Goal: Feedback & Contribution: Leave review/rating

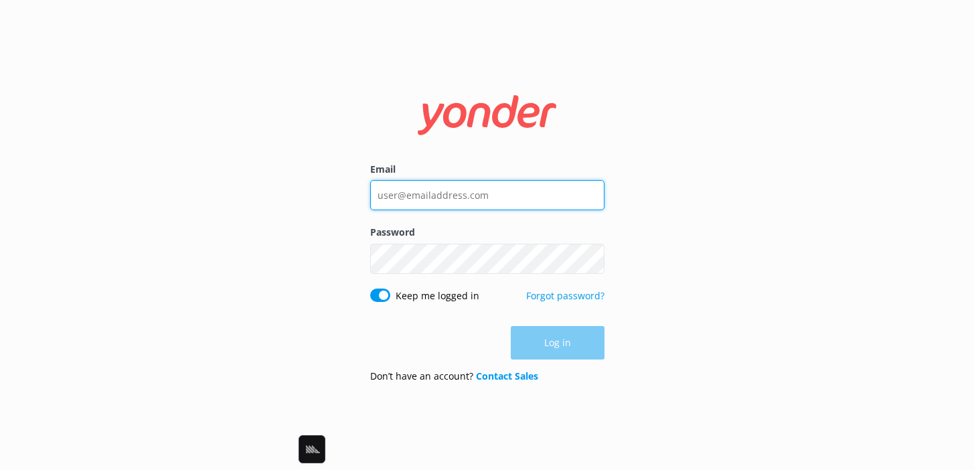
click at [477, 204] on input "Email" at bounding box center [487, 195] width 234 height 30
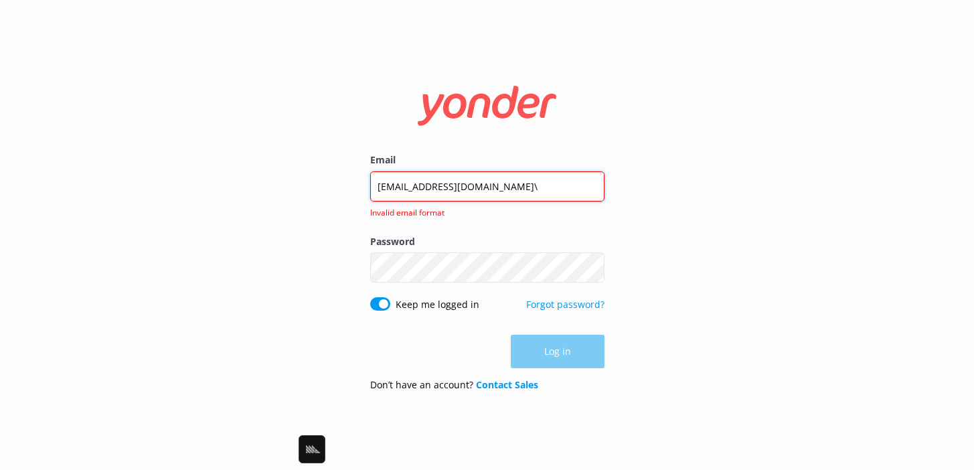
type input "[EMAIL_ADDRESS][DOMAIN_NAME]"
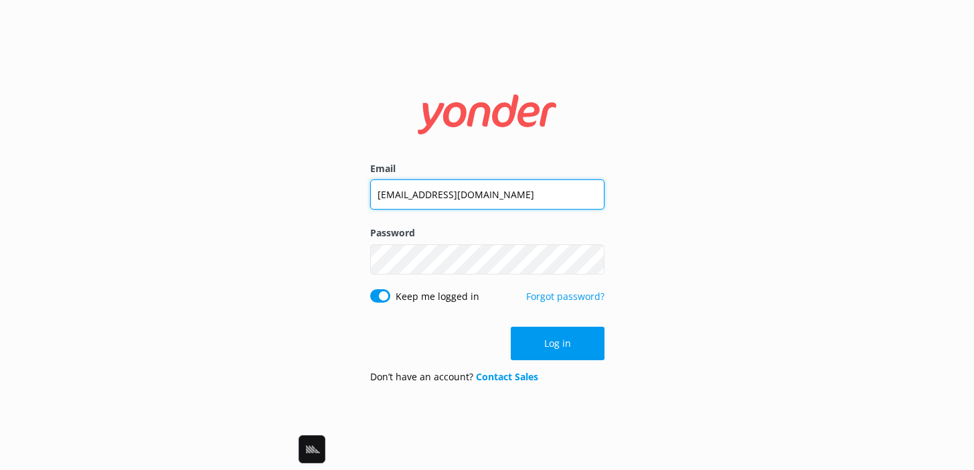
click button "Log in" at bounding box center [558, 343] width 94 height 33
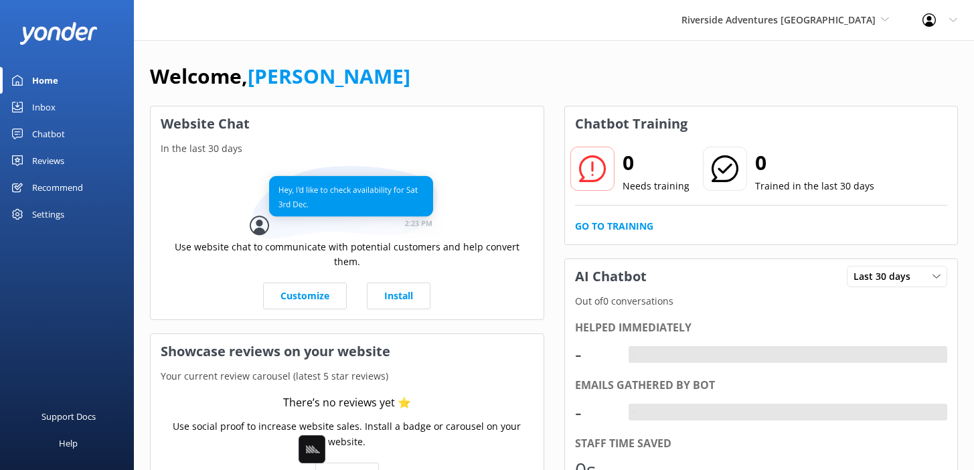
click at [484, 39] on div "Riverside Adventures Waikato Black Cat Cruises [GEOGRAPHIC_DATA] [GEOGRAPHIC_DA…" at bounding box center [785, 20] width 241 height 40
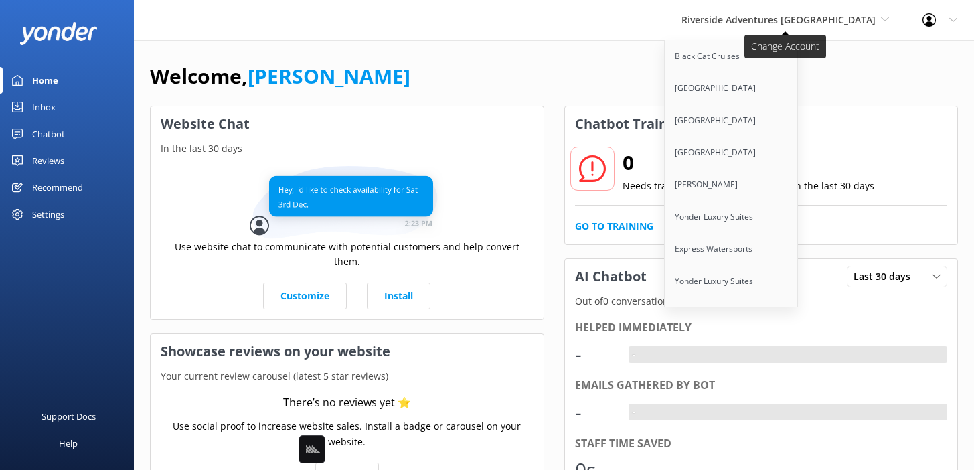
click at [484, 14] on span "Riverside Adventures [GEOGRAPHIC_DATA]" at bounding box center [779, 19] width 194 height 13
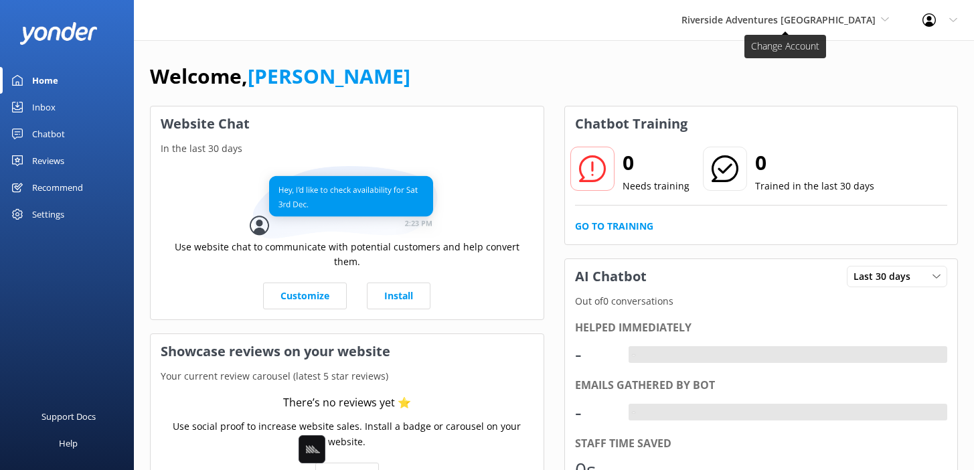
click at [484, 19] on span "Riverside Adventures [GEOGRAPHIC_DATA]" at bounding box center [779, 19] width 194 height 13
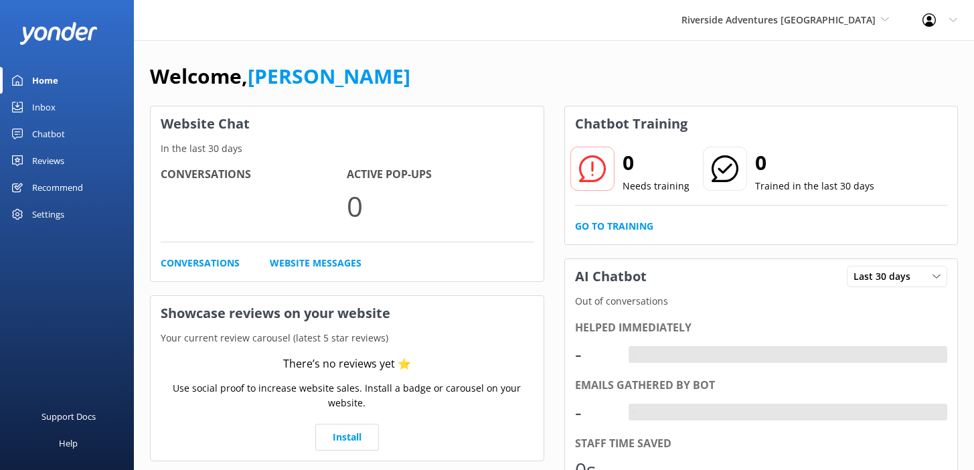
click at [755, 34] on div "Riverside Adventures Waikato Black Cat Cruises [GEOGRAPHIC_DATA] [GEOGRAPHIC_DA…" at bounding box center [785, 20] width 241 height 40
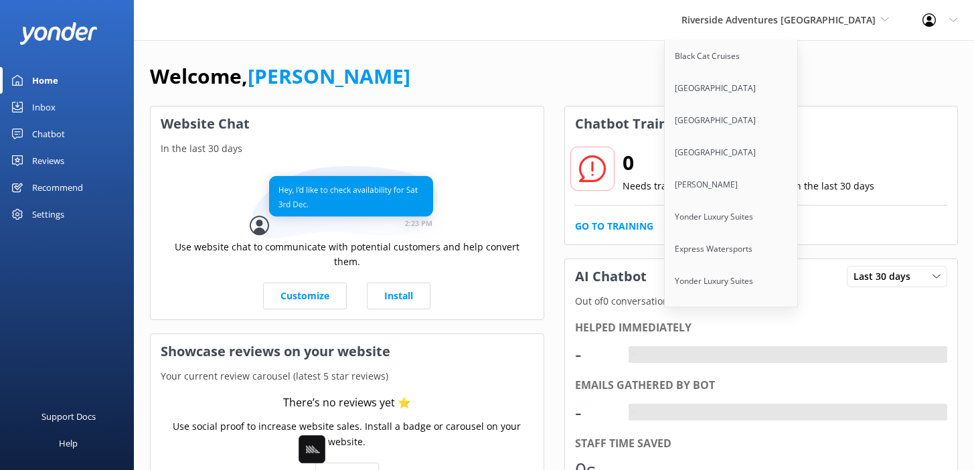
scroll to position [5307, 0]
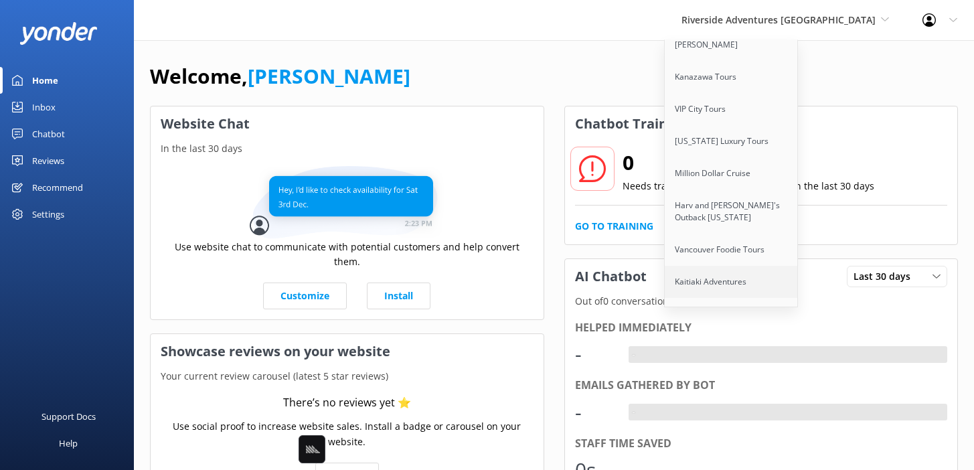
click at [765, 266] on link "Kaitiaki Adventures" at bounding box center [732, 282] width 134 height 32
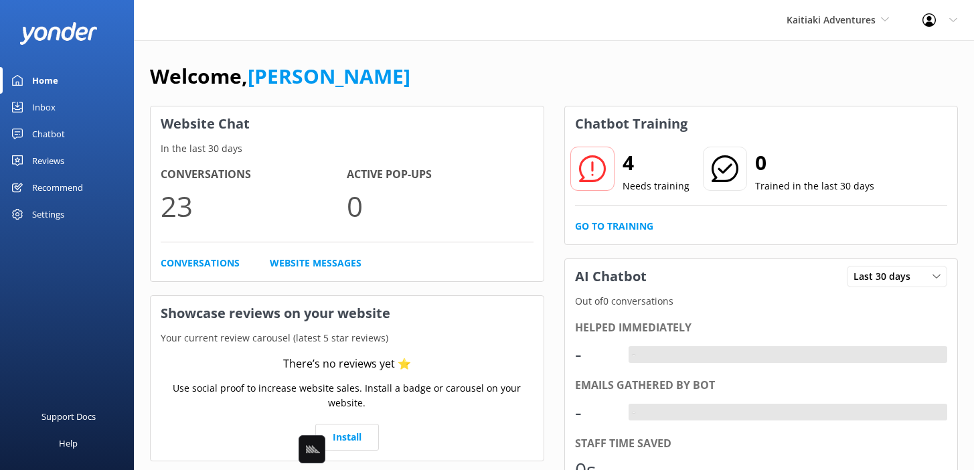
click at [62, 265] on div "Support Docs Help" at bounding box center [67, 355] width 134 height 229
click at [56, 233] on div "Home Inbox Chatbot Content Products Chat Logs Website Widget Pop-up messages Re…" at bounding box center [67, 120] width 134 height 241
click at [58, 214] on div "Settings" at bounding box center [48, 214] width 32 height 27
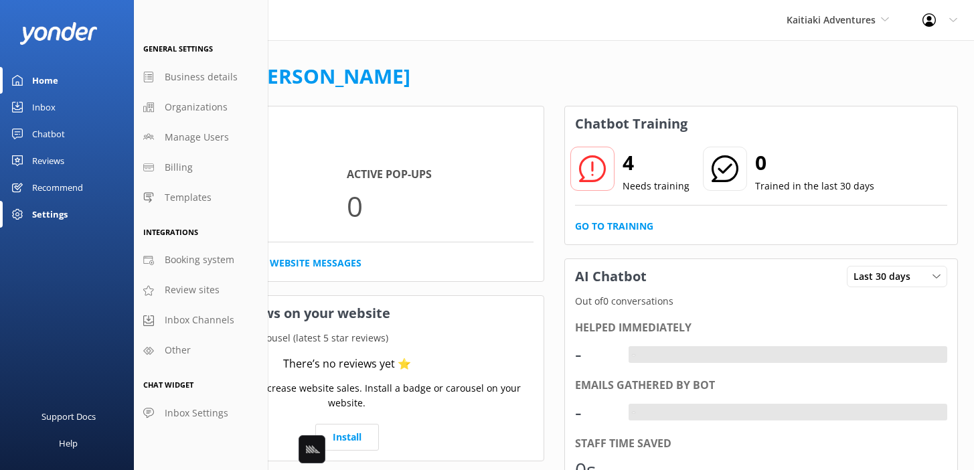
click at [497, 80] on div "Welcome, Mikayla" at bounding box center [554, 83] width 808 height 46
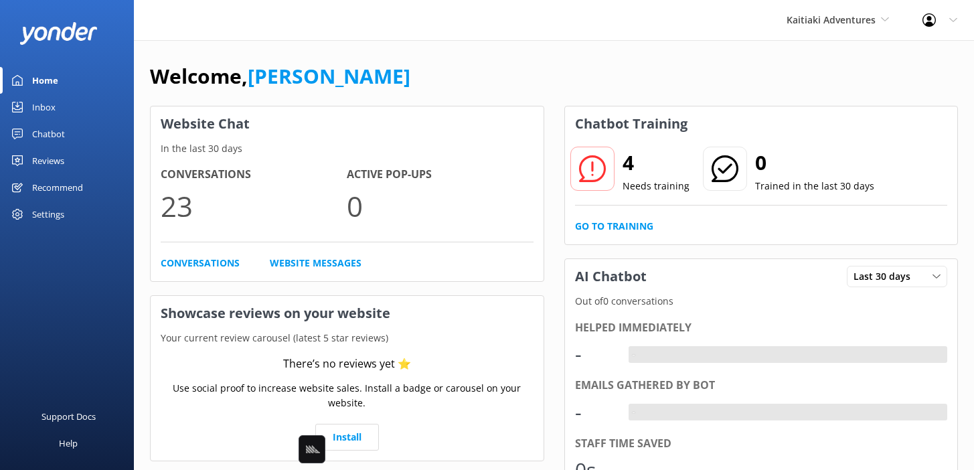
click at [33, 133] on div "Chatbot" at bounding box center [48, 134] width 33 height 27
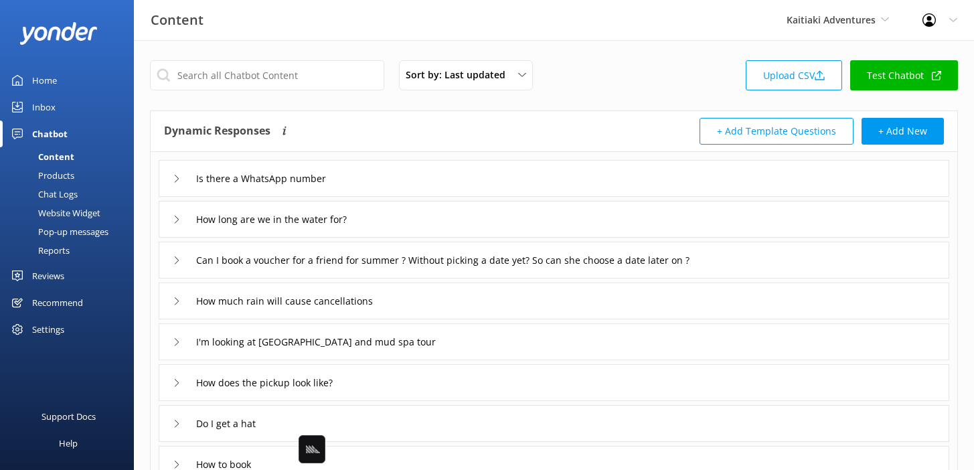
click at [244, 106] on div "Sort by: Last updated Title Last updated Upload CSV Test Chatbot Dynamic Respon…" at bounding box center [554, 390] width 840 height 700
click at [396, 172] on div "Is there a WhatsApp number" at bounding box center [554, 178] width 791 height 37
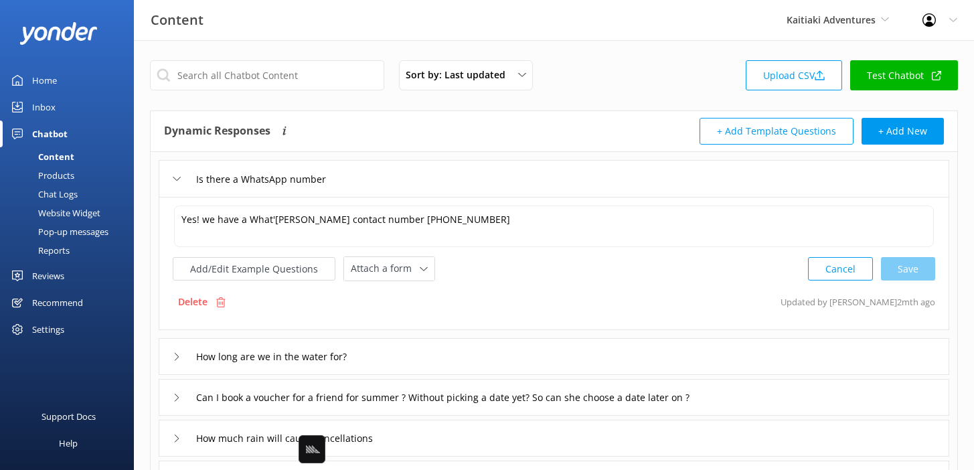
click at [48, 96] on div "Inbox" at bounding box center [43, 107] width 23 height 27
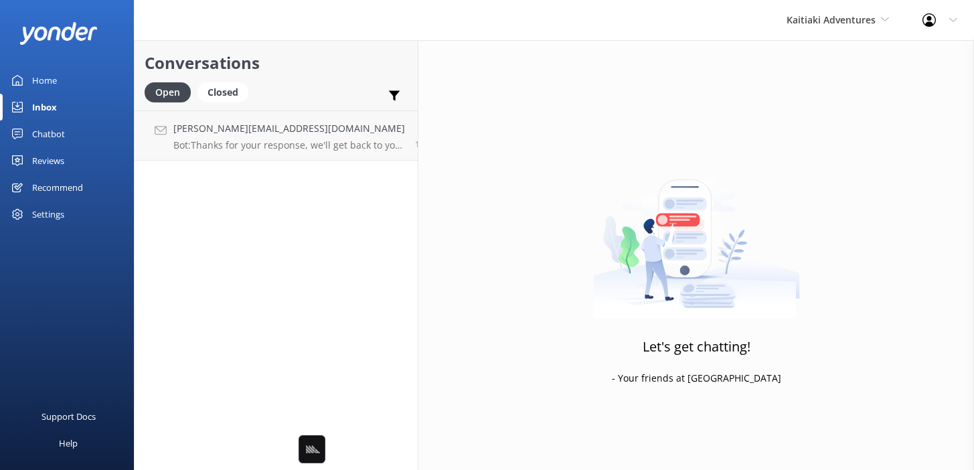
click at [74, 86] on link "Home" at bounding box center [67, 80] width 134 height 27
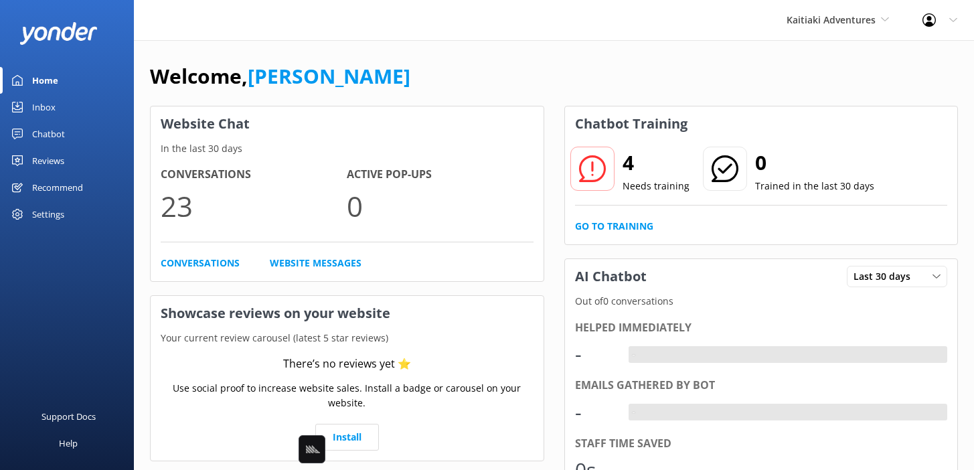
click at [450, 90] on div "Welcome, Mikayla" at bounding box center [554, 83] width 808 height 46
click at [44, 109] on div "Inbox" at bounding box center [43, 107] width 23 height 27
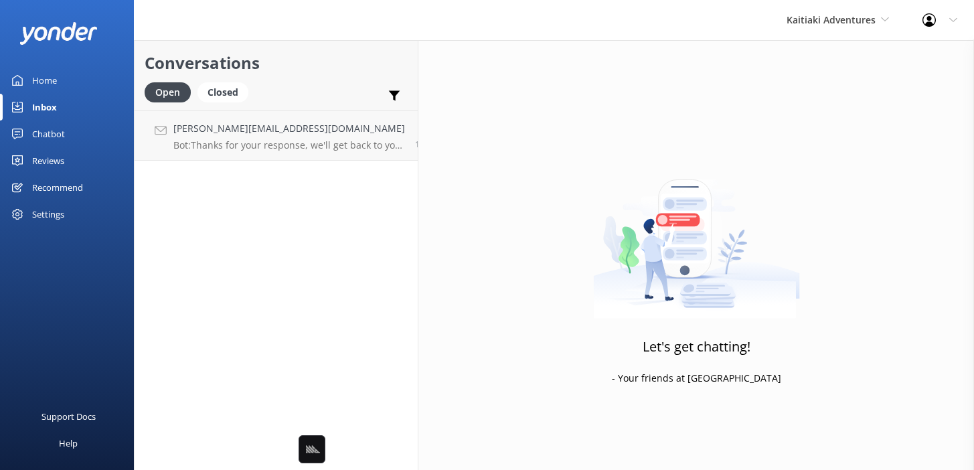
click at [320, 72] on h2 "Conversations" at bounding box center [276, 62] width 263 height 25
click at [69, 126] on link "Chatbot" at bounding box center [67, 134] width 134 height 27
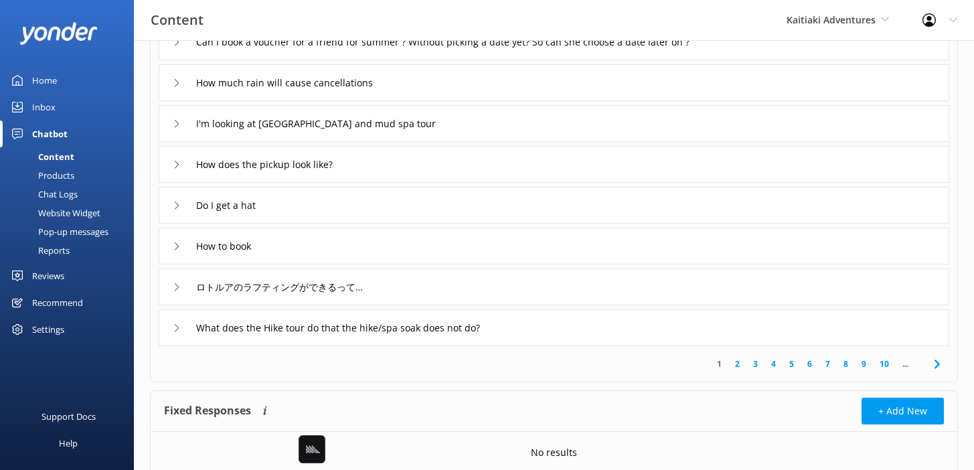
scroll to position [271, 0]
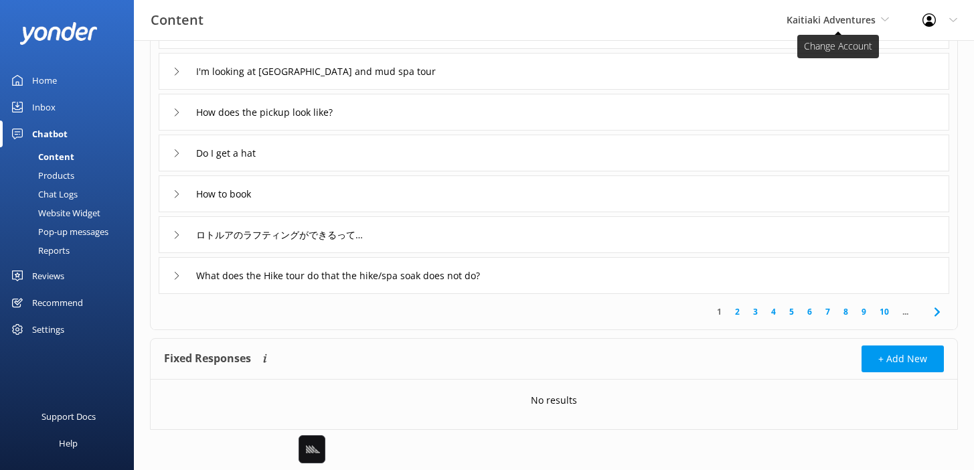
click at [808, 19] on span "Kaitiaki Adventures" at bounding box center [831, 19] width 89 height 13
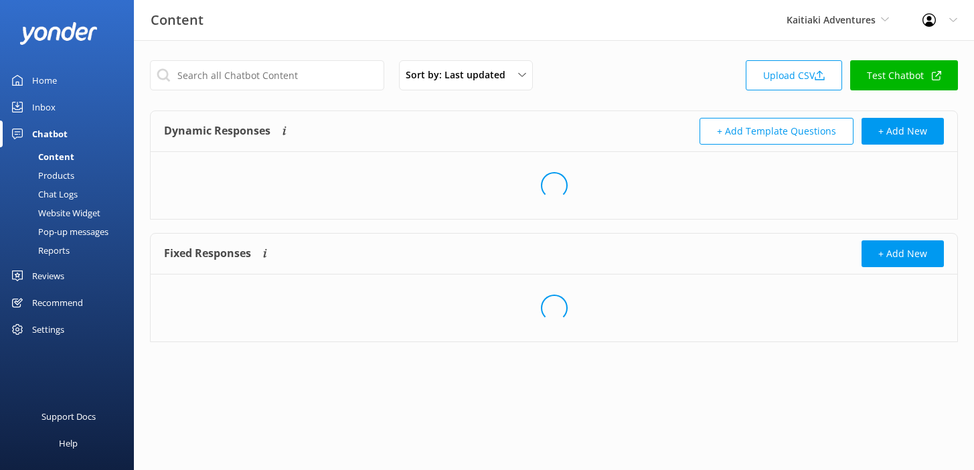
scroll to position [271, 0]
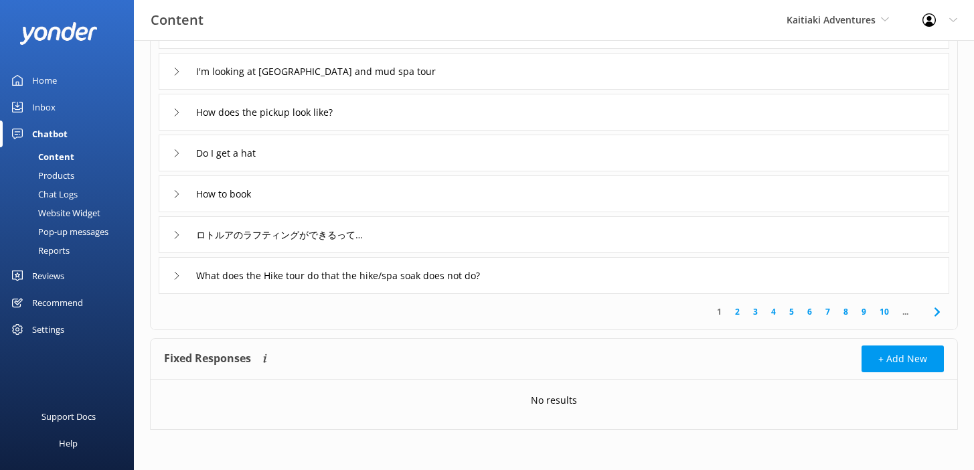
click at [808, 19] on span "Kaitiaki Adventures" at bounding box center [831, 19] width 89 height 13
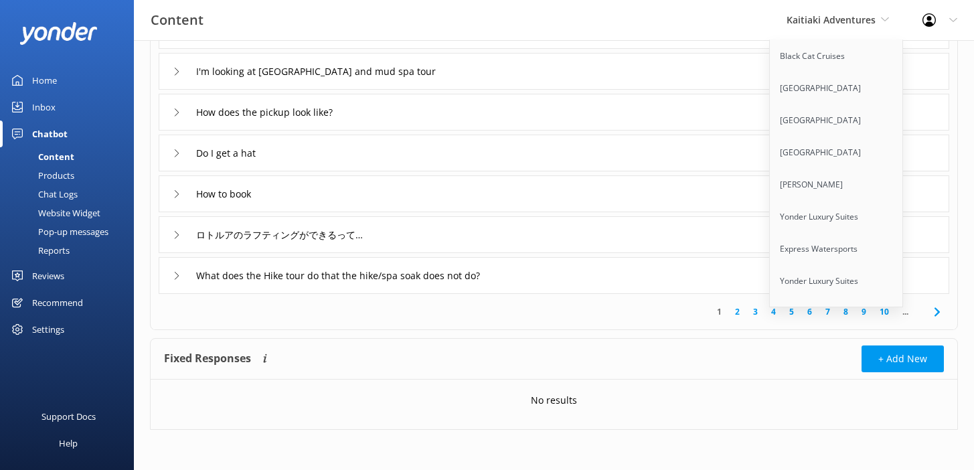
scroll to position [8453, 0]
click at [784, 362] on link "Kaituna Cascades" at bounding box center [837, 378] width 134 height 32
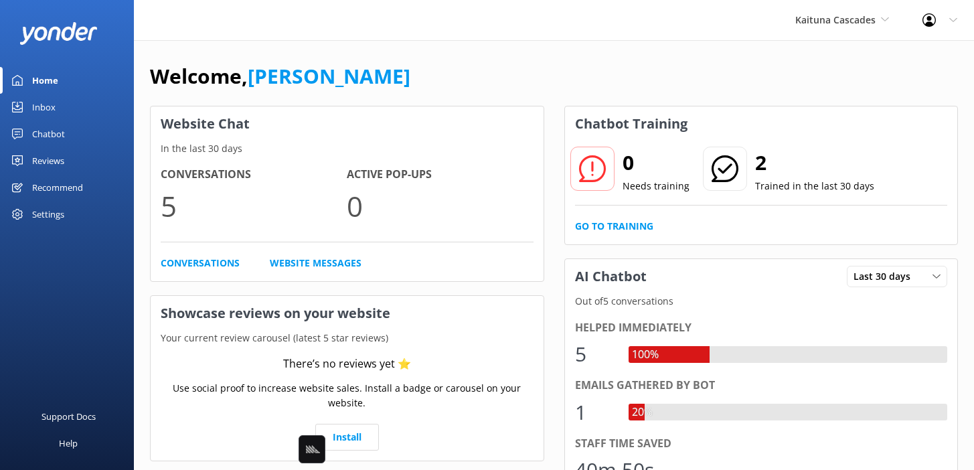
click at [529, 91] on div "Welcome, Mikayla" at bounding box center [554, 83] width 808 height 46
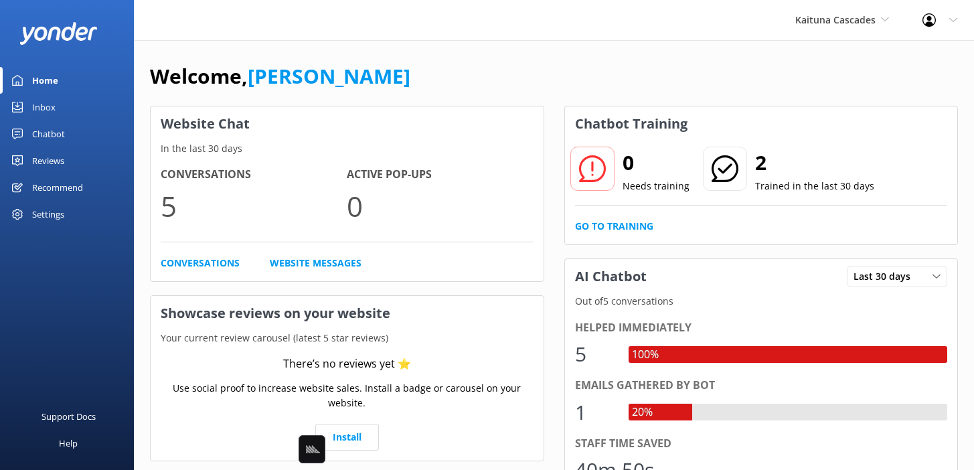
click at [432, 69] on div "Welcome, Mikayla" at bounding box center [554, 83] width 808 height 46
click at [299, 63] on link "[PERSON_NAME]" at bounding box center [329, 75] width 163 height 27
click at [84, 134] on link "Chatbot" at bounding box center [67, 134] width 134 height 27
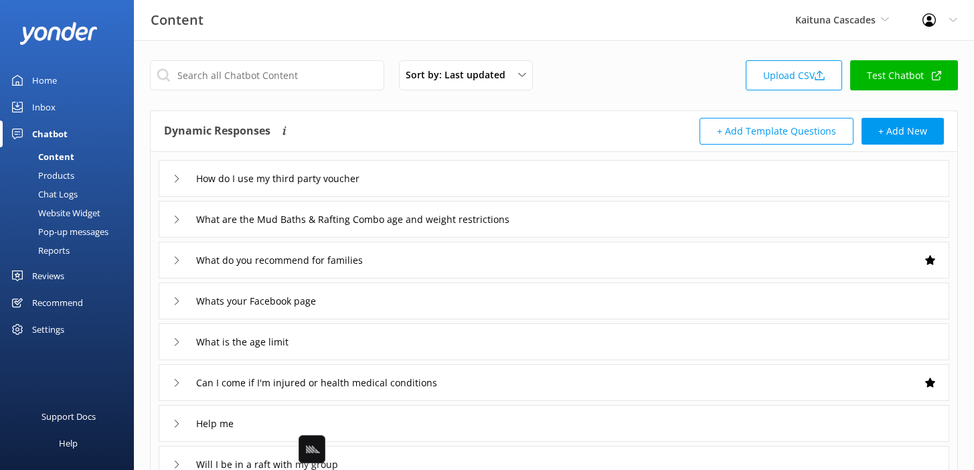
click at [401, 125] on div "Dynamic Responses Dynamic responses rely on the Large Language Model to create …" at bounding box center [359, 131] width 390 height 27
click at [57, 78] on link "Home" at bounding box center [67, 80] width 134 height 27
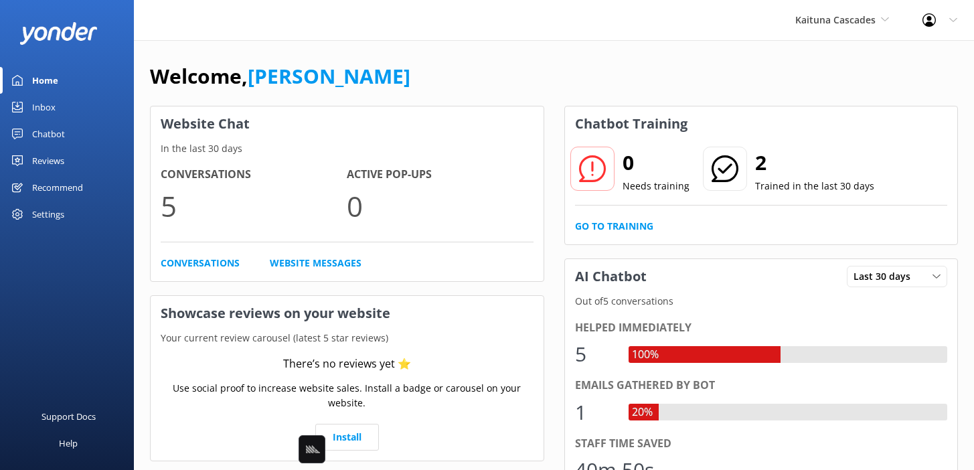
click at [427, 90] on div "Welcome, Mikayla" at bounding box center [554, 83] width 808 height 46
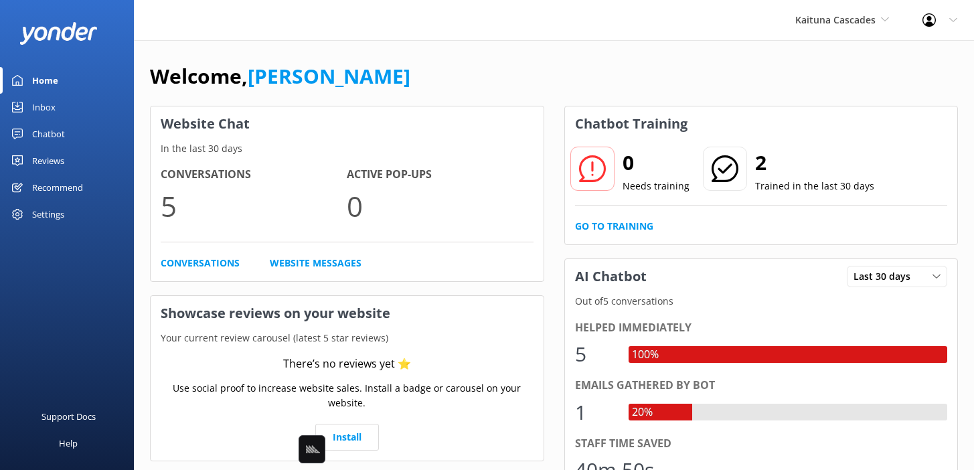
click at [36, 223] on div "Settings" at bounding box center [48, 214] width 32 height 27
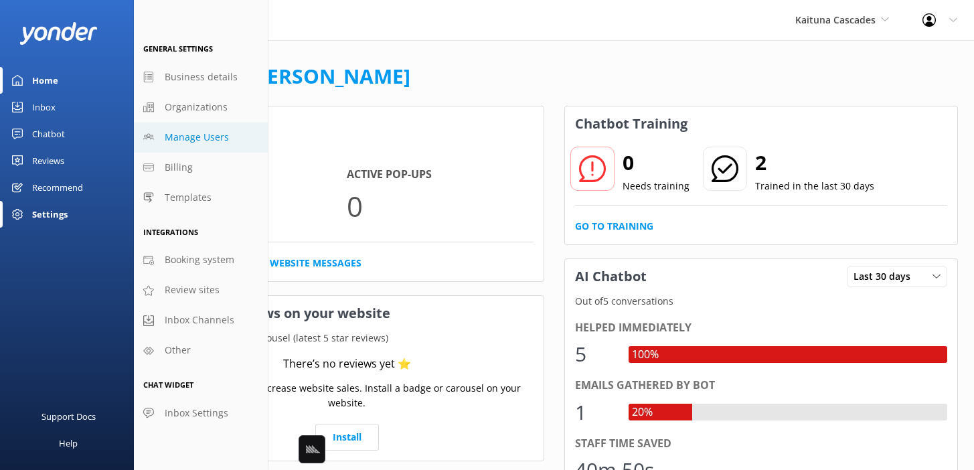
click at [190, 139] on span "Manage Users" at bounding box center [197, 137] width 64 height 15
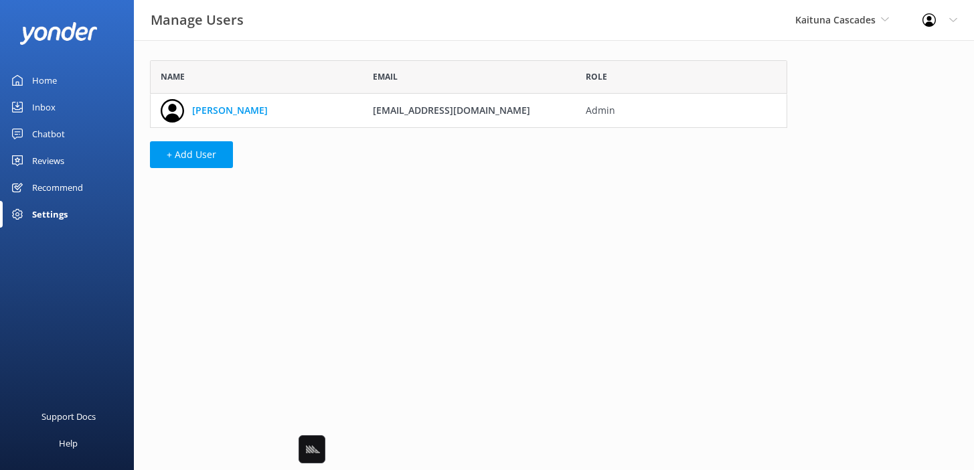
scroll to position [68, 638]
click at [400, 196] on html "Manage Users Kaituna Cascades Black Cat Cruises Banff Airporter International A…" at bounding box center [487, 235] width 974 height 470
click at [936, 18] on div at bounding box center [933, 19] width 21 height 13
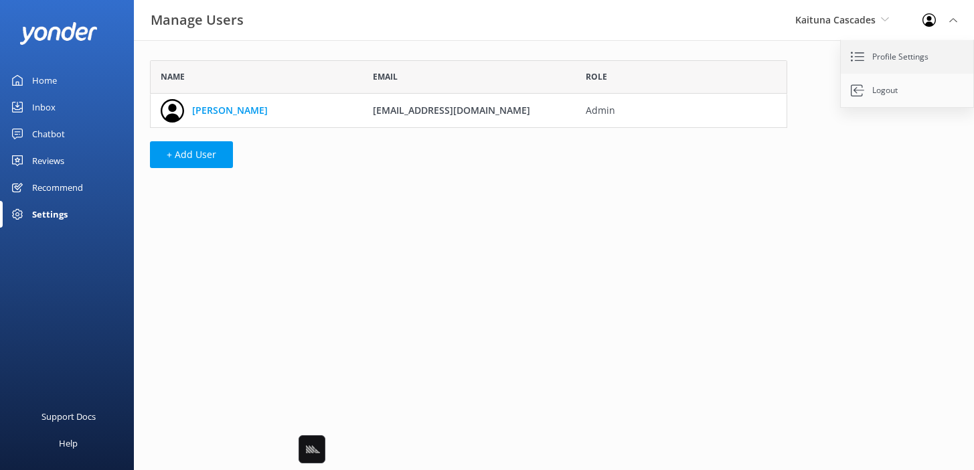
click at [887, 56] on link "Profile Settings" at bounding box center [908, 56] width 134 height 33
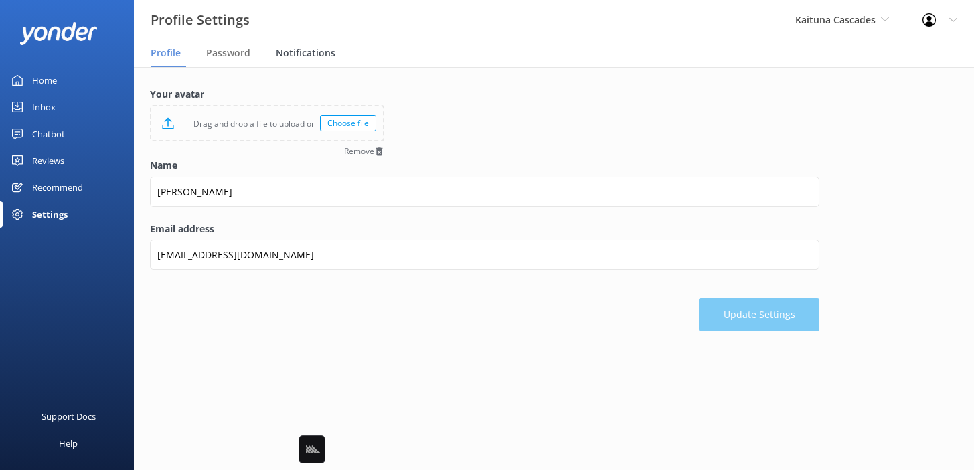
click at [302, 56] on span "Notifications" at bounding box center [306, 52] width 60 height 13
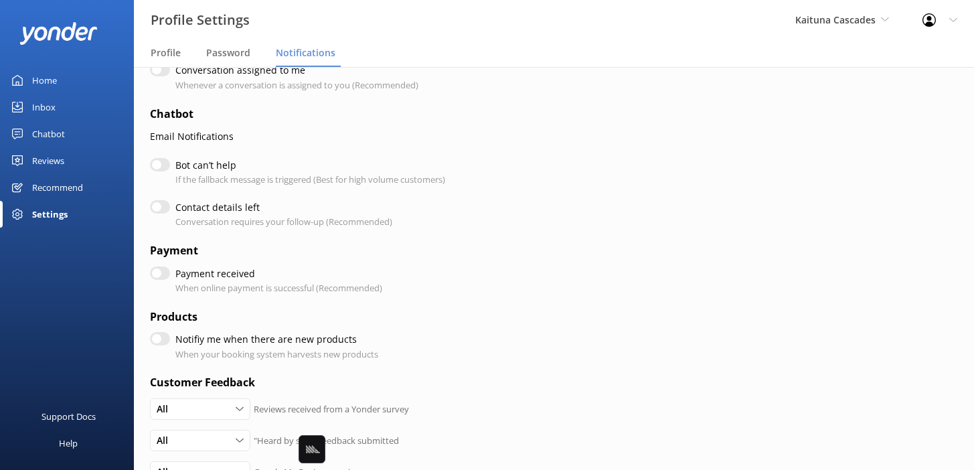
scroll to position [161, 0]
drag, startPoint x: 243, startPoint y: 204, endPoint x: 175, endPoint y: 204, distance: 68.3
click at [175, 204] on label "Contact details left" at bounding box center [280, 207] width 210 height 15
copy label "Contact details left"
click at [63, 139] on div "Chatbot" at bounding box center [48, 134] width 33 height 27
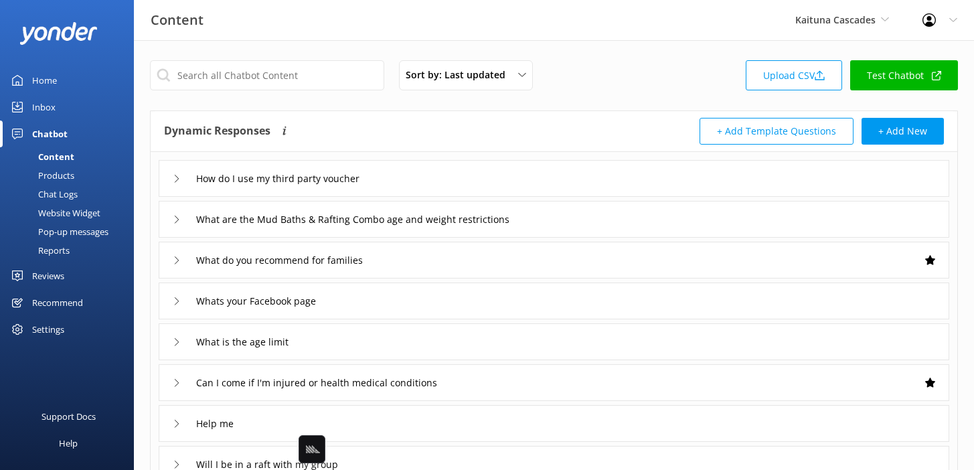
click at [76, 210] on div "Website Widget" at bounding box center [54, 213] width 92 height 19
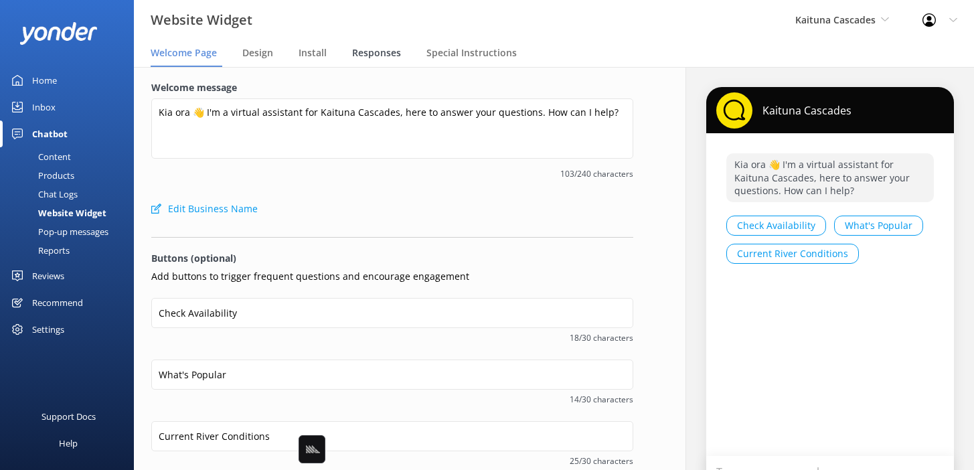
click at [368, 57] on span "Responses" at bounding box center [376, 52] width 49 height 13
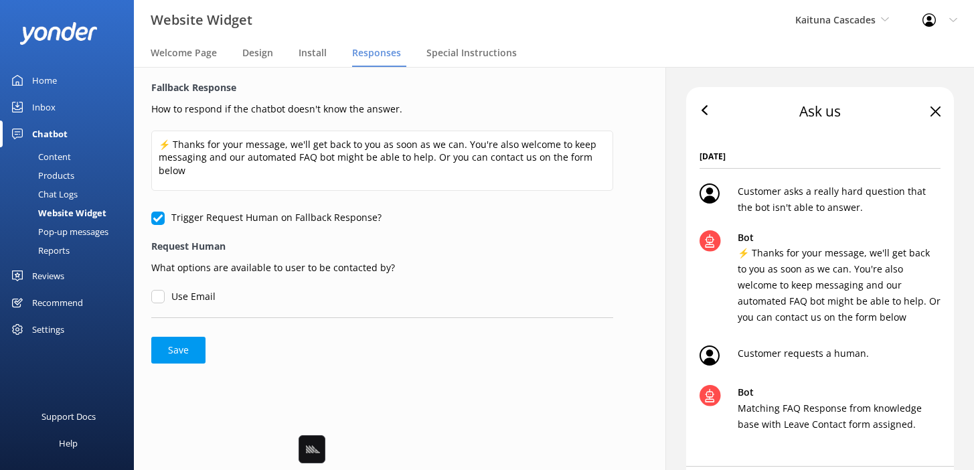
click at [921, 23] on div "Profile Settings Logout" at bounding box center [940, 20] width 68 height 40
click at [861, 56] on icon at bounding box center [857, 56] width 13 height 13
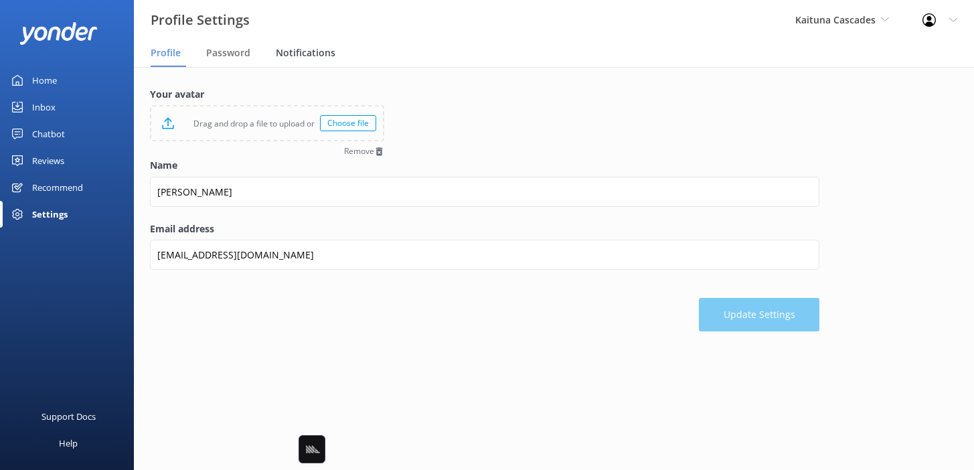
click at [303, 58] on span "Notifications" at bounding box center [306, 52] width 60 height 13
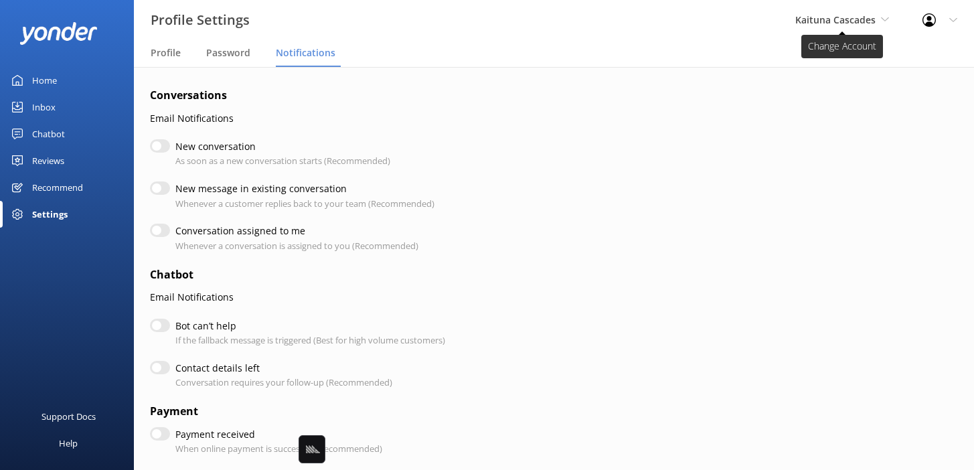
click at [818, 21] on span "Kaituna Cascades" at bounding box center [836, 19] width 80 height 13
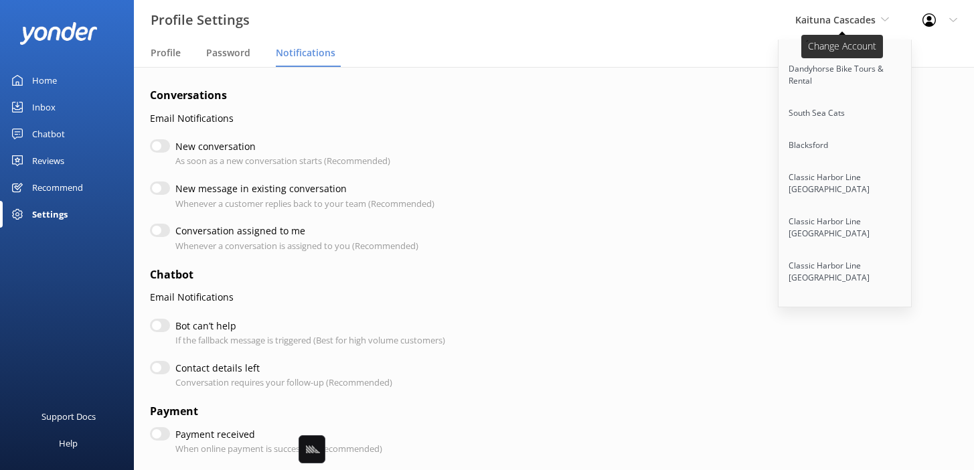
scroll to position [8293, 0]
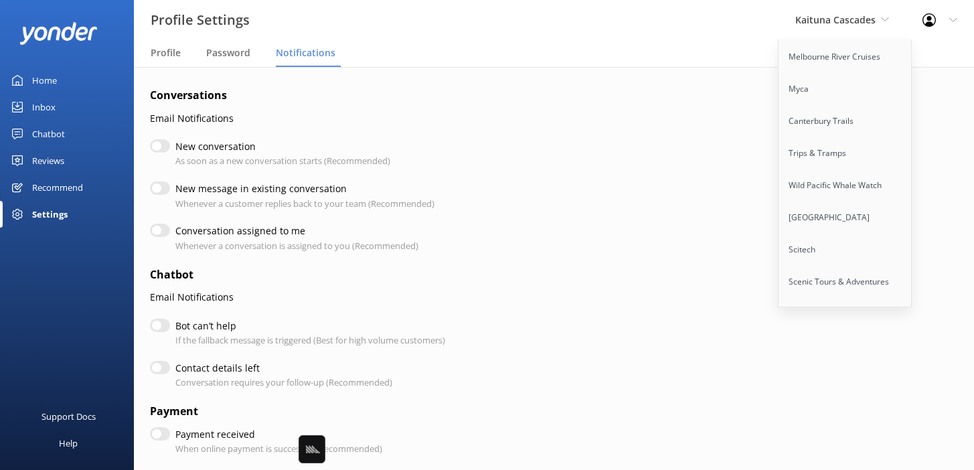
click at [805, 362] on link "Paddle Moab" at bounding box center [846, 378] width 134 height 32
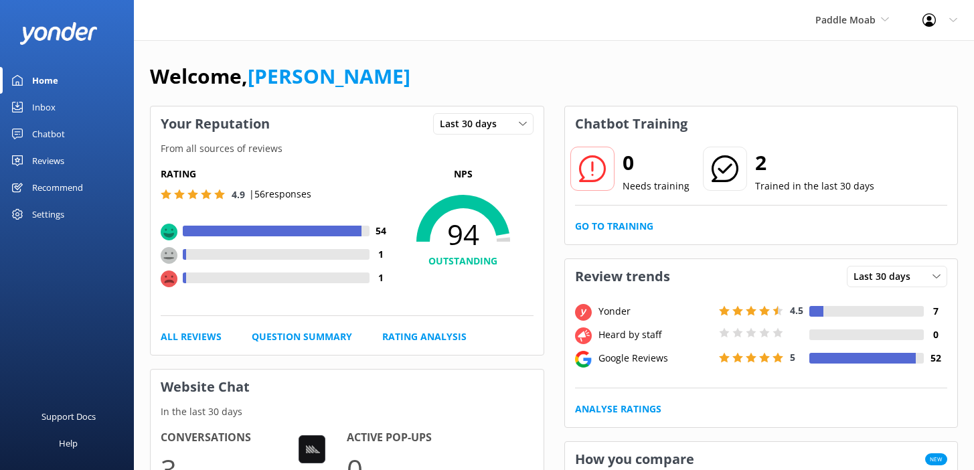
click at [51, 131] on div "Chatbot" at bounding box center [48, 134] width 33 height 27
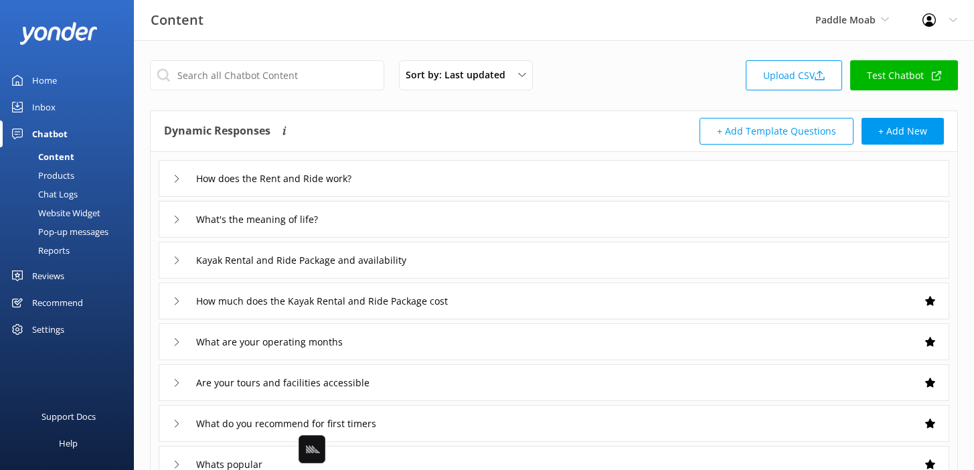
click at [404, 113] on div "Dynamic Responses Dynamic responses rely on the Large Language Model to create …" at bounding box center [554, 131] width 807 height 41
click at [417, 173] on div "How does the Rent and Ride work?" at bounding box center [554, 178] width 791 height 37
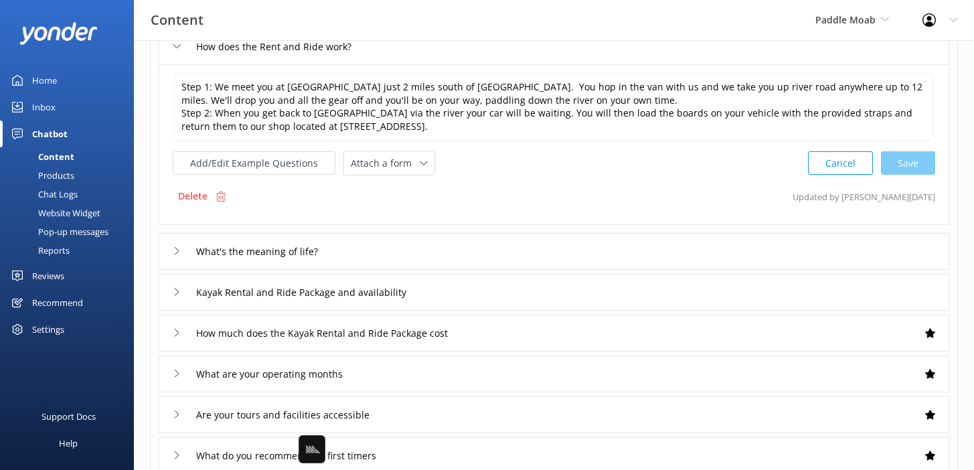
scroll to position [134, 0]
click at [396, 229] on div "How does the Rent and Ride work? Step 1: We meet you at Lion’s Park just 2 mile…" at bounding box center [554, 306] width 807 height 577
click at [396, 249] on div "What's the meaning of life?" at bounding box center [554, 250] width 791 height 37
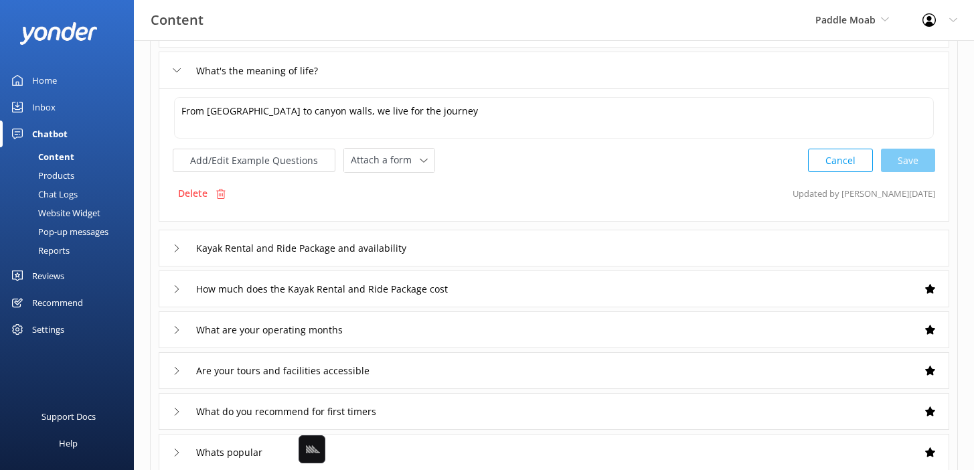
scroll to position [150, 0]
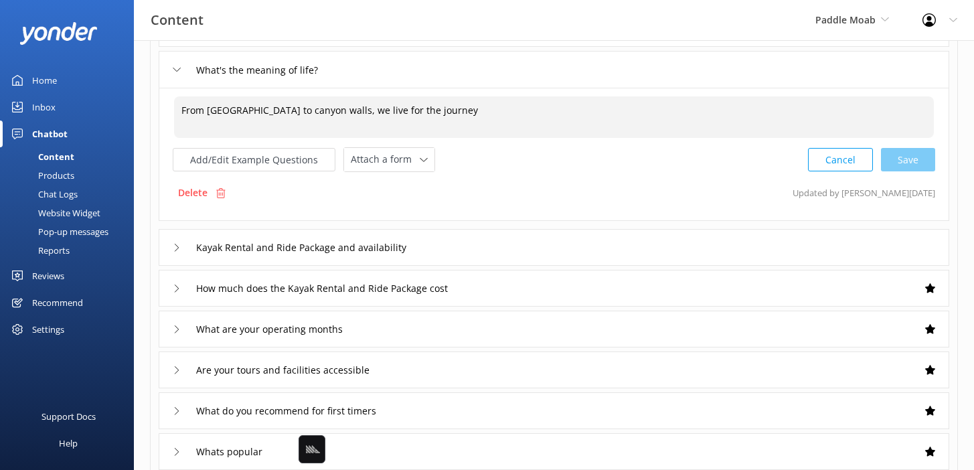
click at [455, 113] on textarea "From river rapids to canyon walls, we live for the journey" at bounding box center [554, 117] width 760 height 42
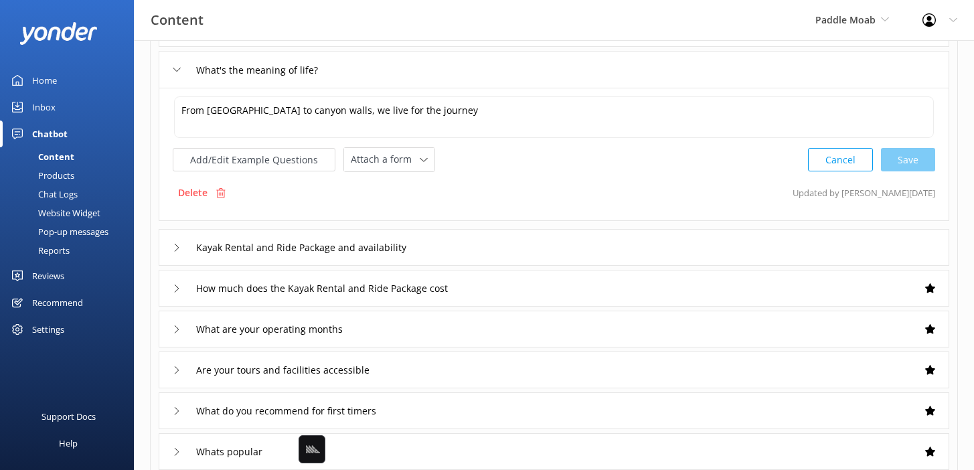
click at [451, 250] on div "Kayak Rental and Ride Package and availability" at bounding box center [554, 247] width 791 height 37
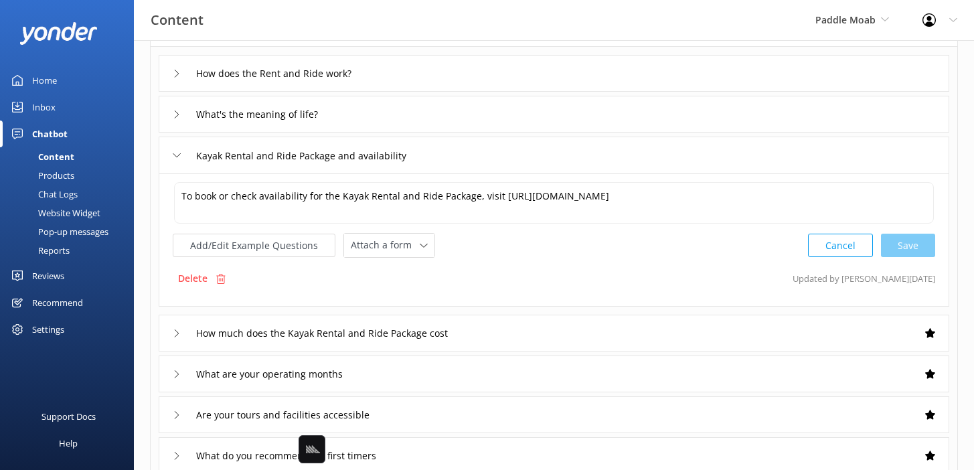
scroll to position [94, 0]
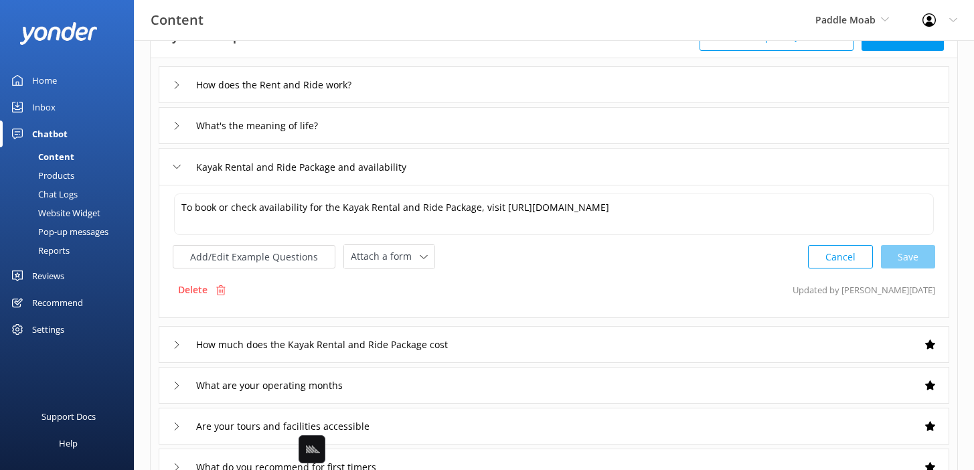
click at [86, 109] on link "Inbox" at bounding box center [67, 107] width 134 height 27
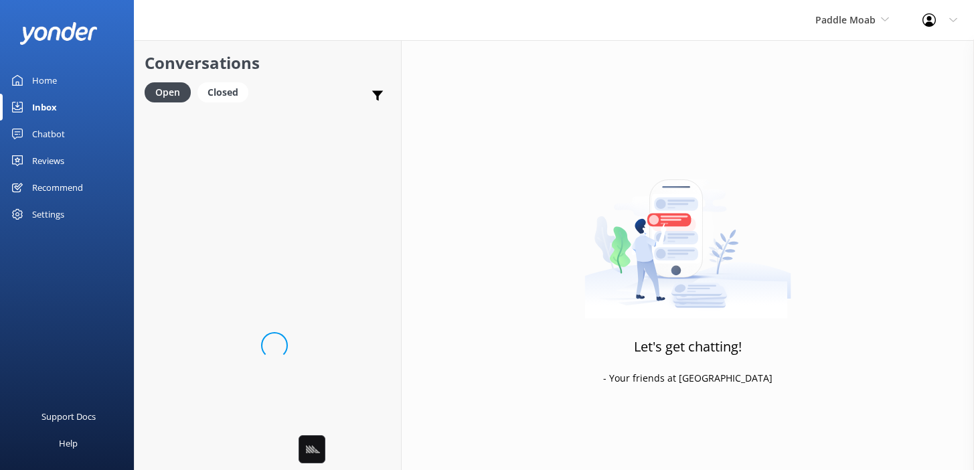
click at [327, 82] on div "Conversations Open Closed Important Assigned to me Unassigned" at bounding box center [268, 75] width 267 height 70
click at [319, 104] on div "Open Closed Important Assigned to me Unassigned" at bounding box center [268, 98] width 246 height 32
click at [315, 129] on link "Website Visitor thanks Reply 1m" at bounding box center [268, 135] width 267 height 50
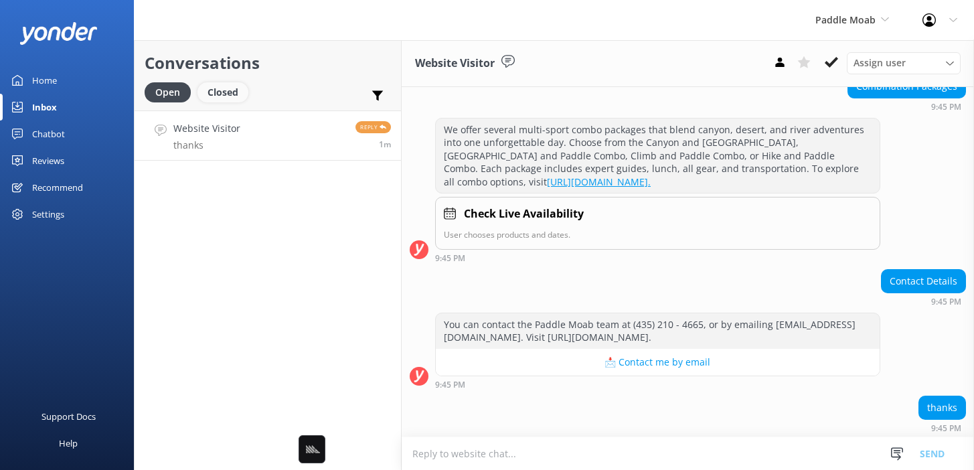
scroll to position [390, 0]
click at [218, 87] on div "Closed" at bounding box center [223, 92] width 51 height 20
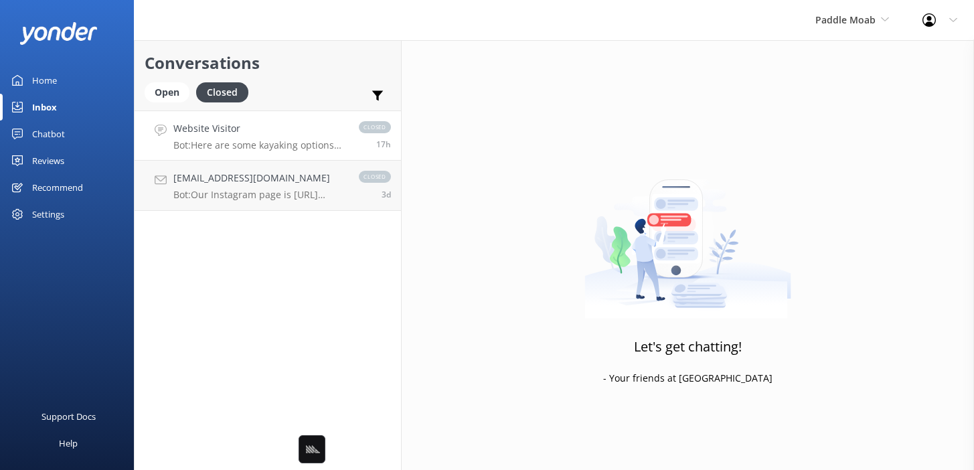
click at [262, 151] on link "Website Visitor Bot: Here are some kayaking options on the Colorado River: - **…" at bounding box center [268, 135] width 267 height 50
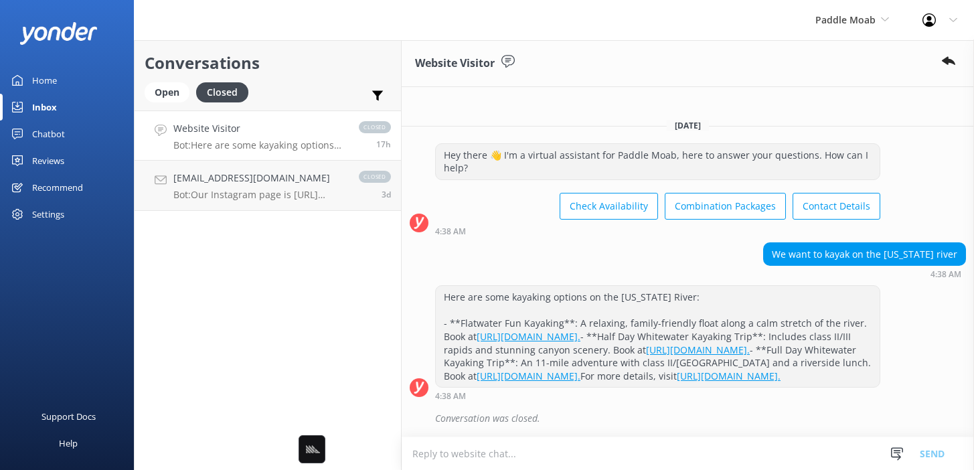
click at [564, 242] on div "We want to kayak on the colorado river 4:38 AM" at bounding box center [688, 260] width 573 height 37
click at [214, 170] on link "mik@yonderhq.com Bot: Our Instagram page is https://instagram.com/paddlemoab. c…" at bounding box center [268, 186] width 267 height 50
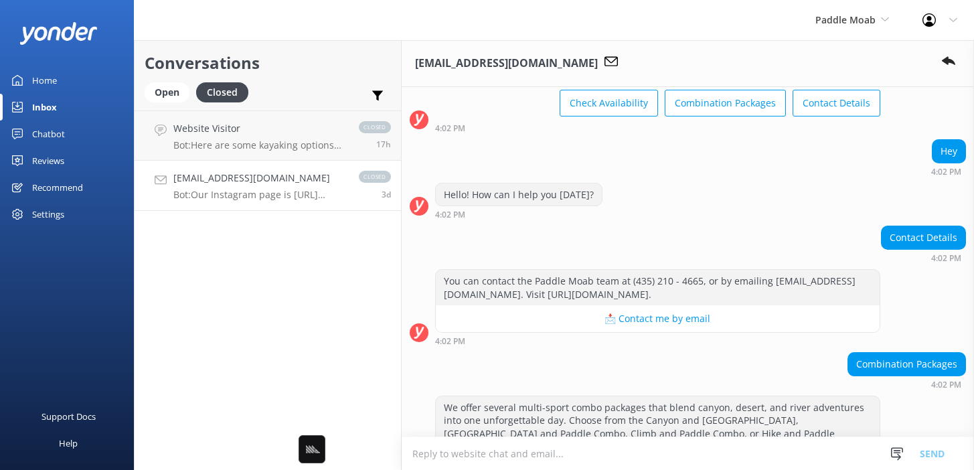
scroll to position [413, 0]
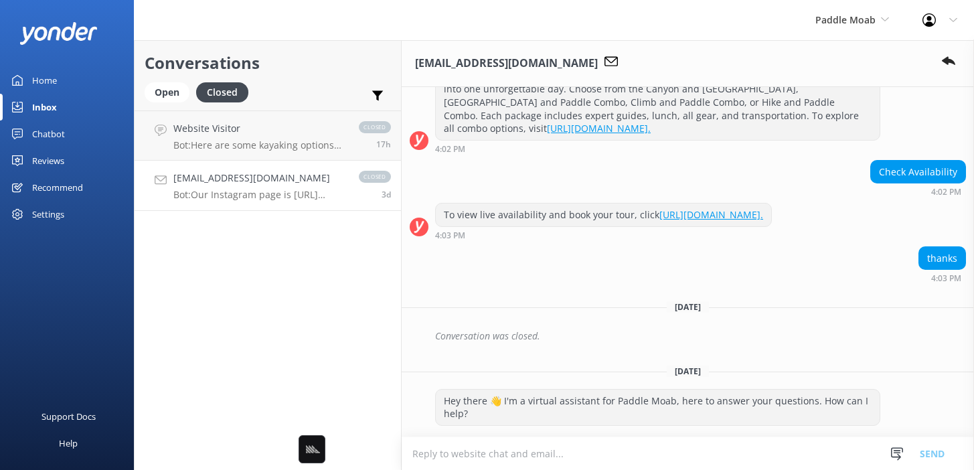
click at [58, 76] on link "Home" at bounding box center [67, 80] width 134 height 27
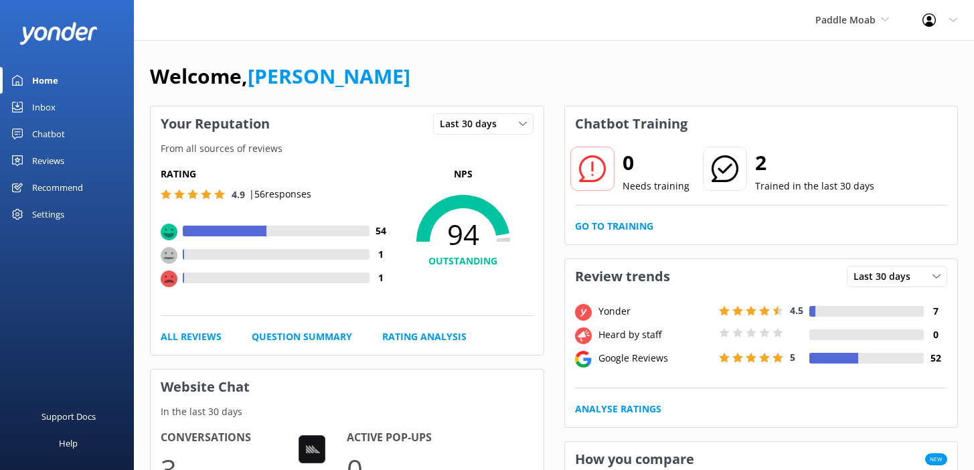
click at [407, 65] on div "Welcome, Mikayla" at bounding box center [554, 83] width 808 height 46
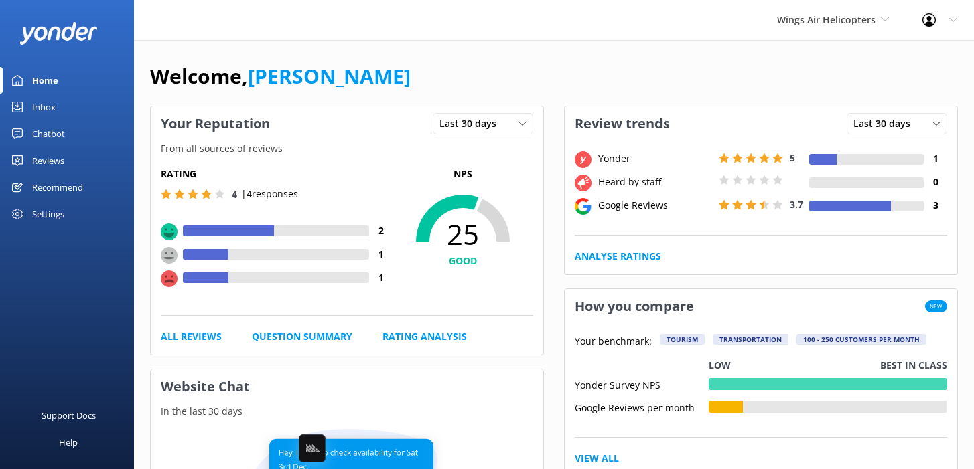
click at [441, 31] on div "Wings Air Helicopters Black Cat Cruises [GEOGRAPHIC_DATA] [GEOGRAPHIC_DATA] [GE…" at bounding box center [487, 20] width 974 height 40
click at [85, 153] on link "Reviews" at bounding box center [67, 160] width 134 height 27
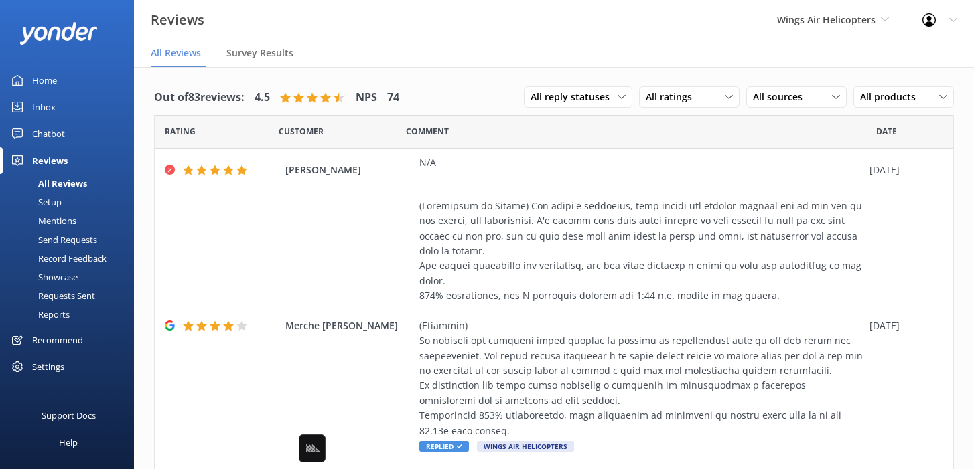
click at [492, 96] on div "Out of 83 reviews: 4.5 NPS 74 All reply statuses All reply statuses Needs a rep…" at bounding box center [554, 97] width 800 height 35
click at [817, 94] on div "All sources" at bounding box center [796, 97] width 94 height 15
click at [781, 149] on div "Yonder survey" at bounding box center [802, 151] width 75 height 13
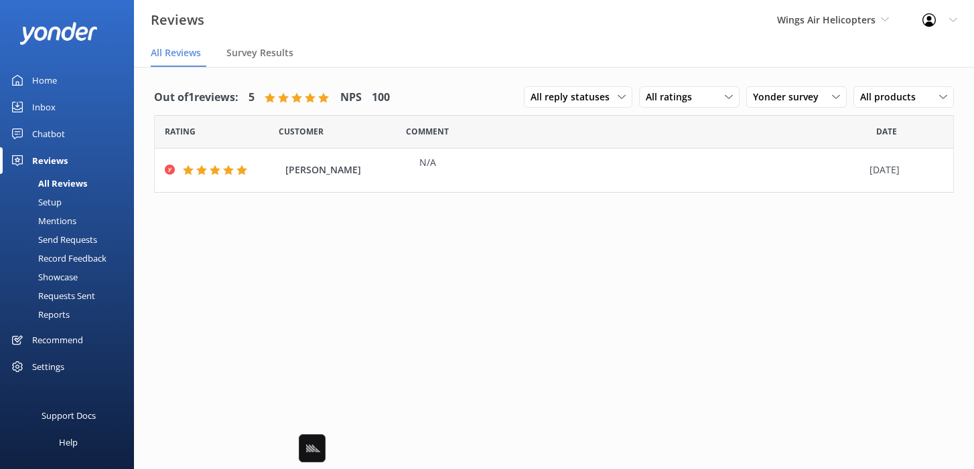
click at [451, 106] on div "Out of 1 reviews: 5 NPS 100 All reply statuses All reply statuses Needs a reply…" at bounding box center [554, 97] width 800 height 35
click at [63, 293] on div "Requests Sent" at bounding box center [51, 296] width 87 height 19
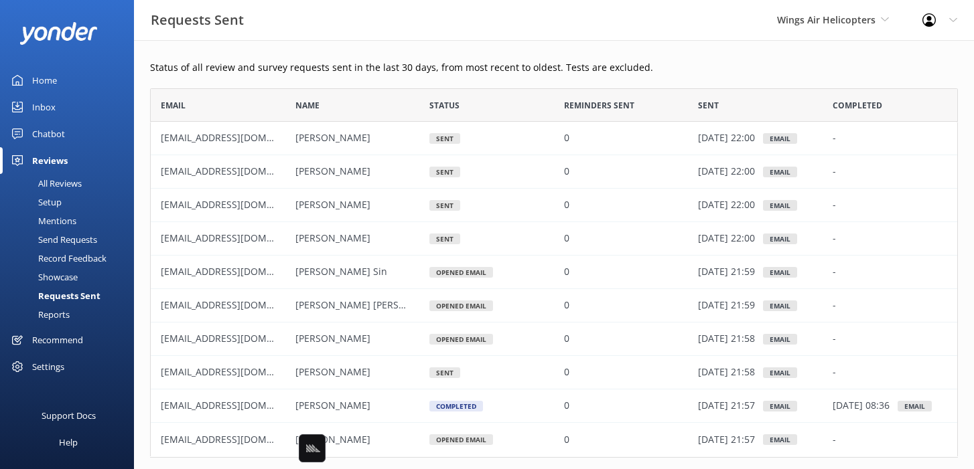
scroll to position [59, 0]
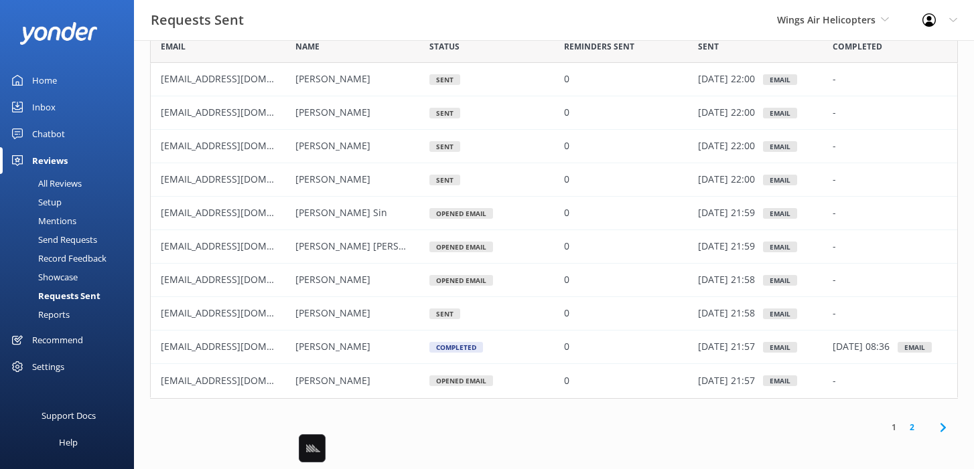
click at [72, 202] on link "Setup" at bounding box center [71, 202] width 126 height 19
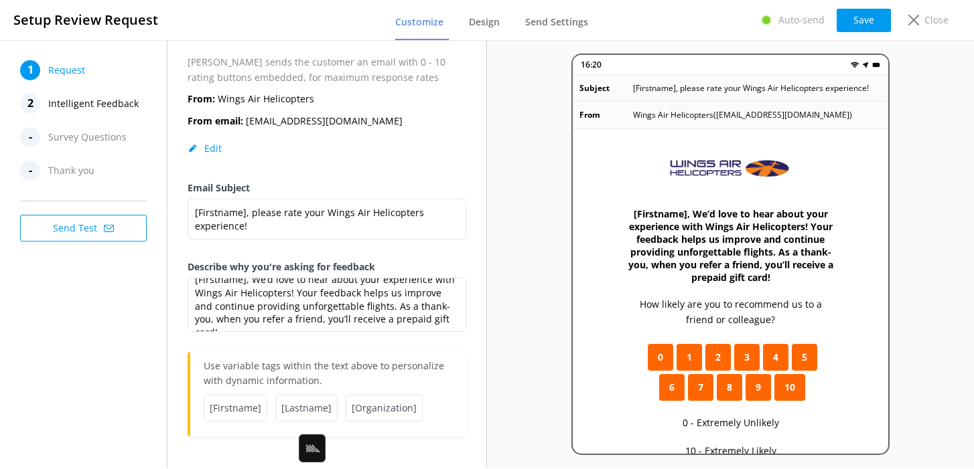
scroll to position [13, 0]
click at [63, 97] on span "Intelligent Feedback" at bounding box center [93, 104] width 90 height 20
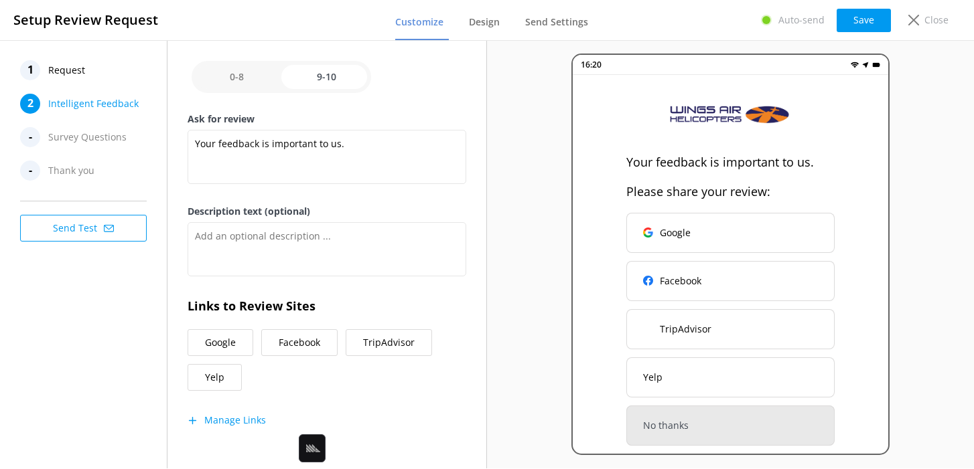
scroll to position [240, 0]
click at [244, 423] on button "Manage Links" at bounding box center [227, 419] width 78 height 13
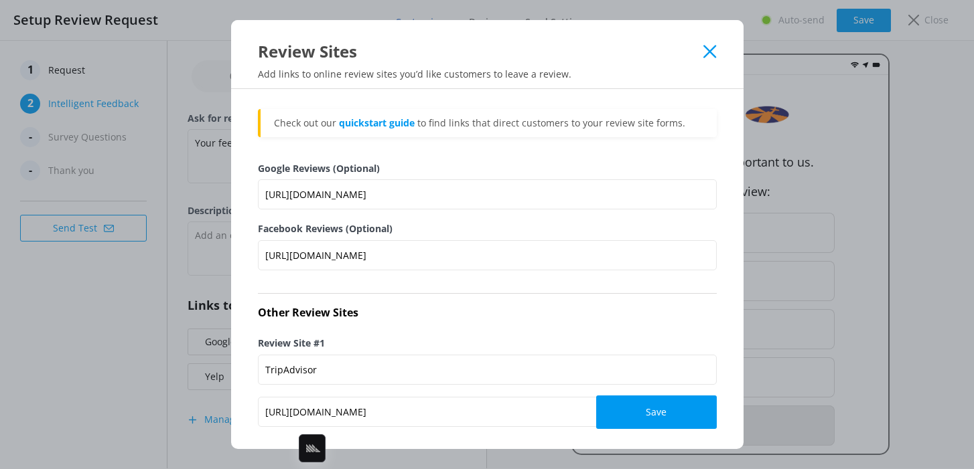
click at [711, 51] on icon at bounding box center [709, 51] width 13 height 13
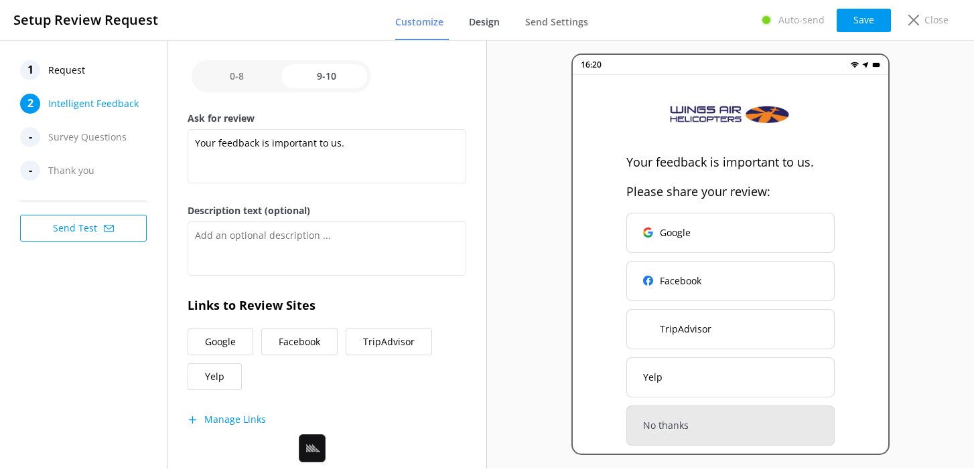
click at [484, 24] on span "Design" at bounding box center [484, 21] width 31 height 13
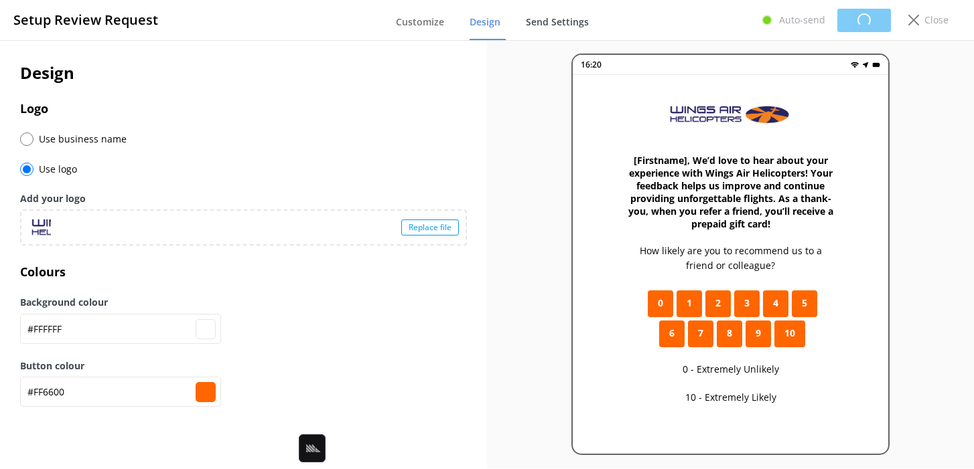
type input "#ffffff"
type input "#ff6600"
click at [556, 26] on span "Send Settings" at bounding box center [556, 21] width 63 height 13
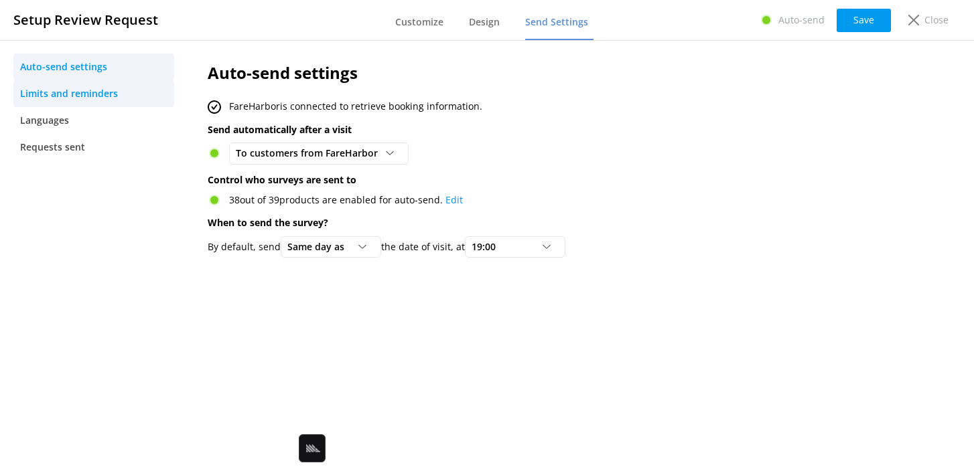
click at [84, 92] on span "Limits and reminders" at bounding box center [69, 93] width 98 height 15
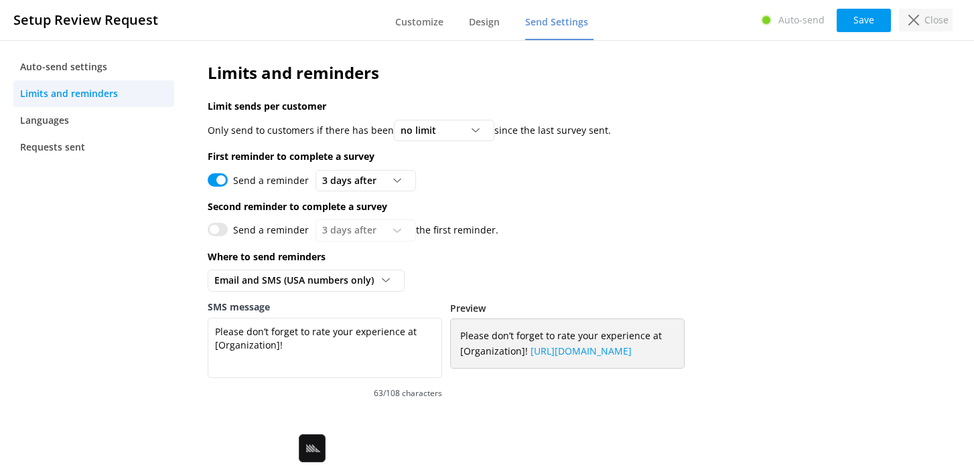
click at [942, 25] on p "Close" at bounding box center [936, 20] width 24 height 15
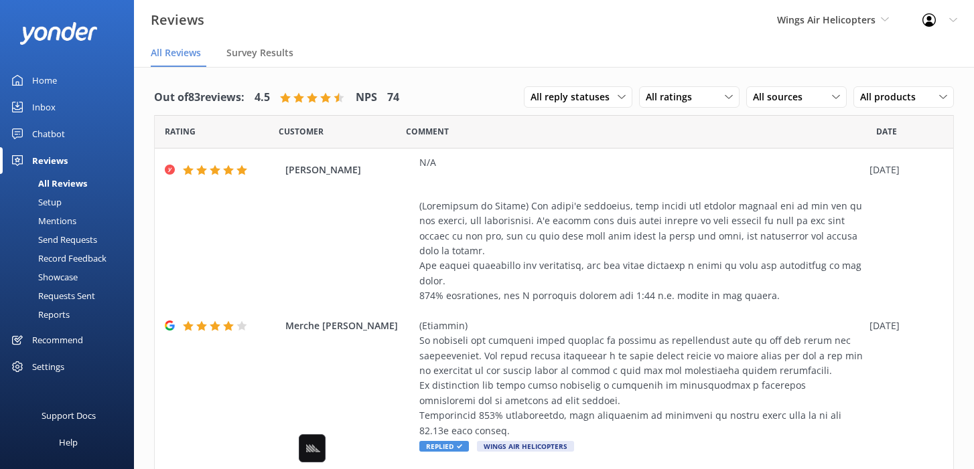
click at [88, 298] on div "Requests Sent" at bounding box center [51, 296] width 87 height 19
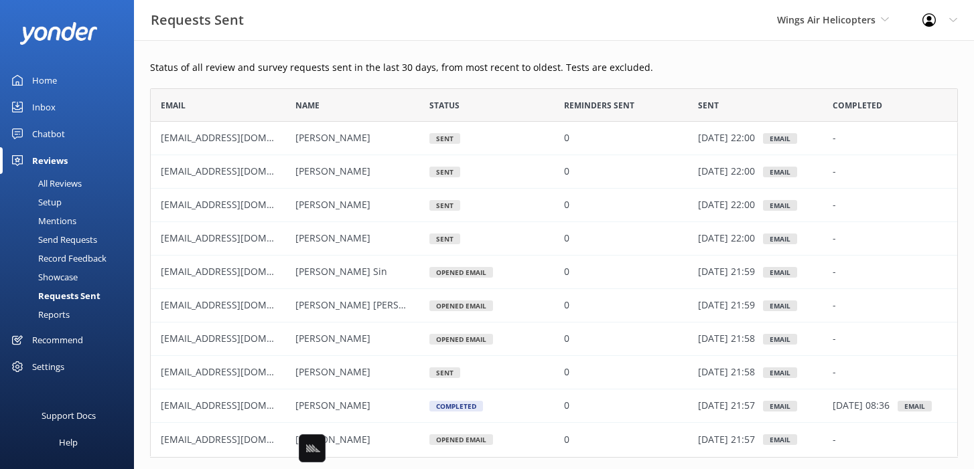
scroll to position [59, 0]
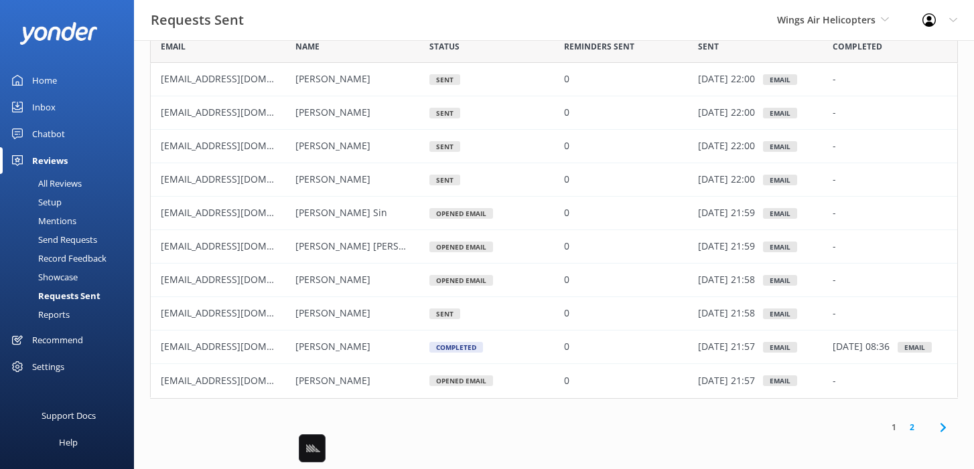
click at [942, 433] on icon at bounding box center [943, 428] width 16 height 16
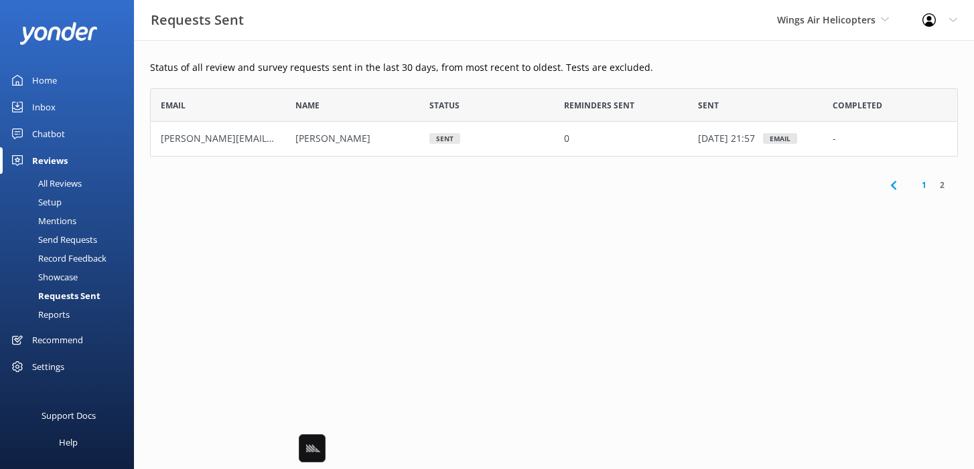
click at [407, 64] on p "Status of all review and survey requests sent in the last 30 days, from most re…" at bounding box center [554, 67] width 808 height 15
click at [344, 9] on div "Requests Sent Wings Air Helicopters Black Cat Cruises [GEOGRAPHIC_DATA] [GEOGRA…" at bounding box center [487, 20] width 974 height 40
